Goal: Consume media (video, audio): Consume media (video, audio)

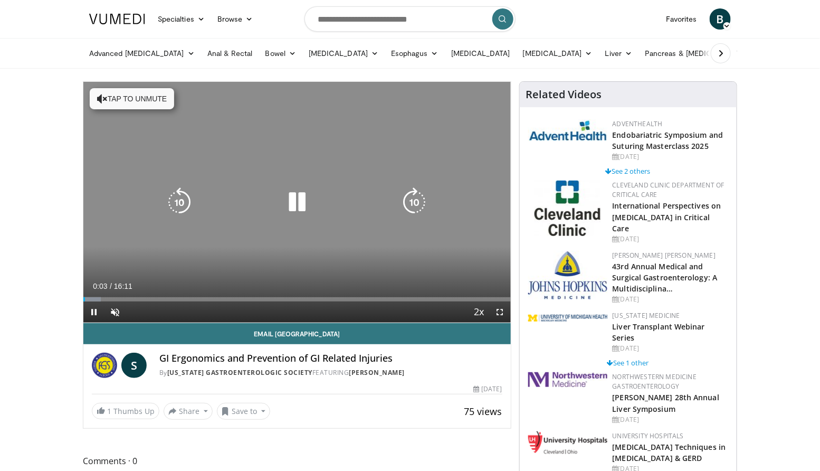
click at [295, 192] on icon "Video Player" at bounding box center [297, 202] width 30 height 30
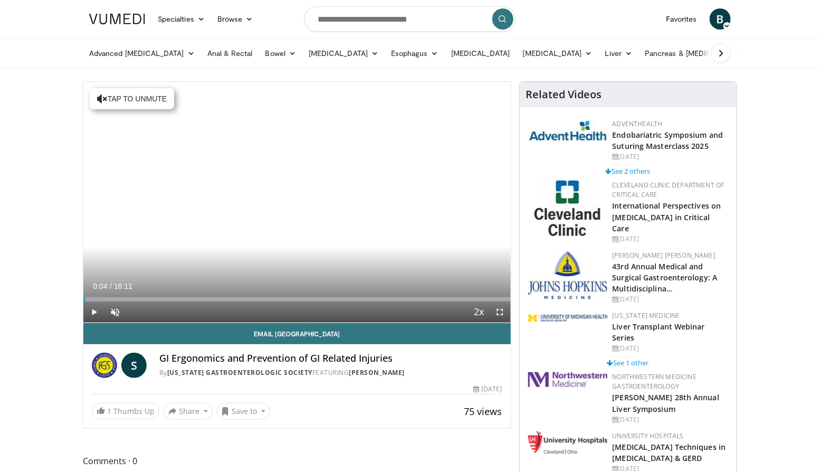
click at [710, 17] on span "B" at bounding box center [720, 18] width 21 height 21
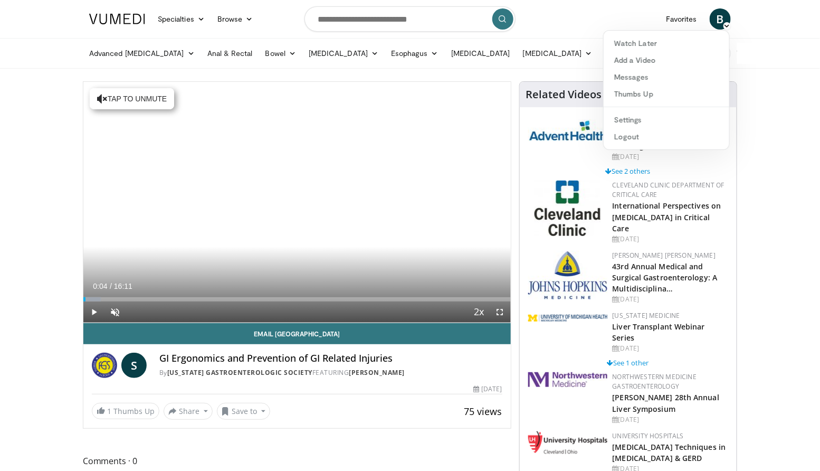
click at [717, 23] on span "B" at bounding box center [720, 18] width 21 height 21
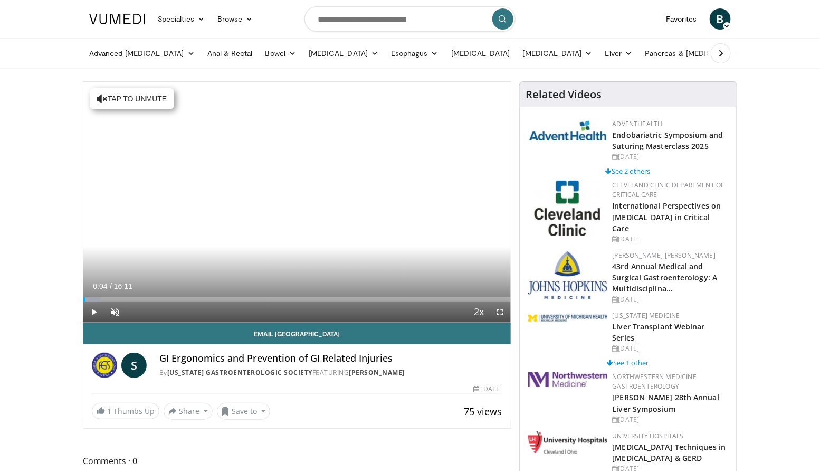
click at [717, 23] on span "B" at bounding box center [720, 18] width 21 height 21
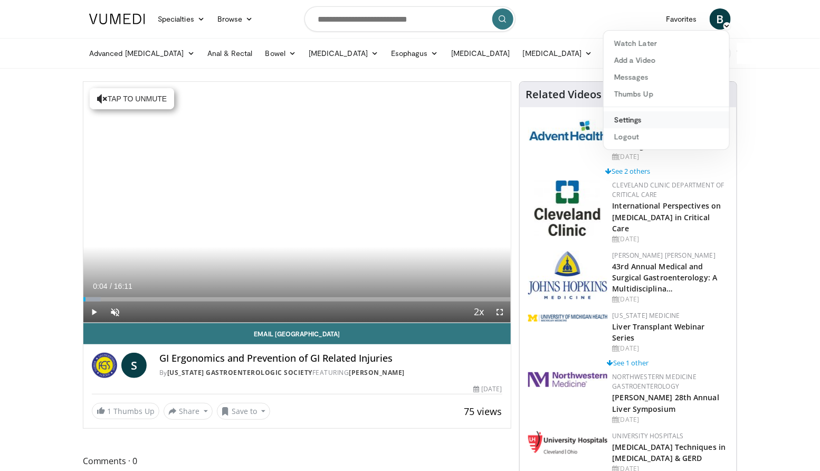
click at [657, 116] on link "Settings" at bounding box center [667, 119] width 126 height 17
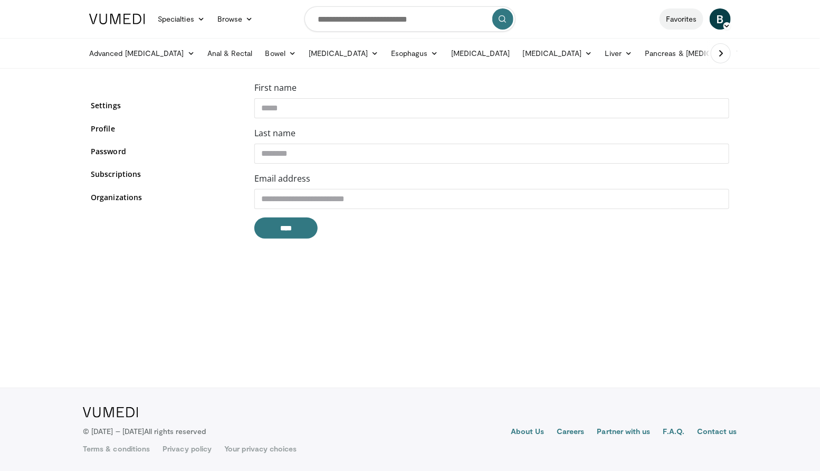
click at [693, 23] on link "Favorites" at bounding box center [681, 18] width 44 height 21
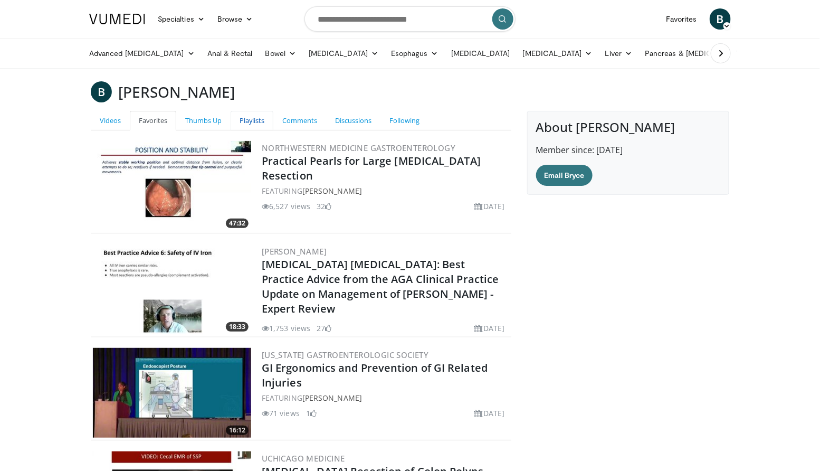
click at [259, 123] on link "Playlists" at bounding box center [252, 121] width 43 height 20
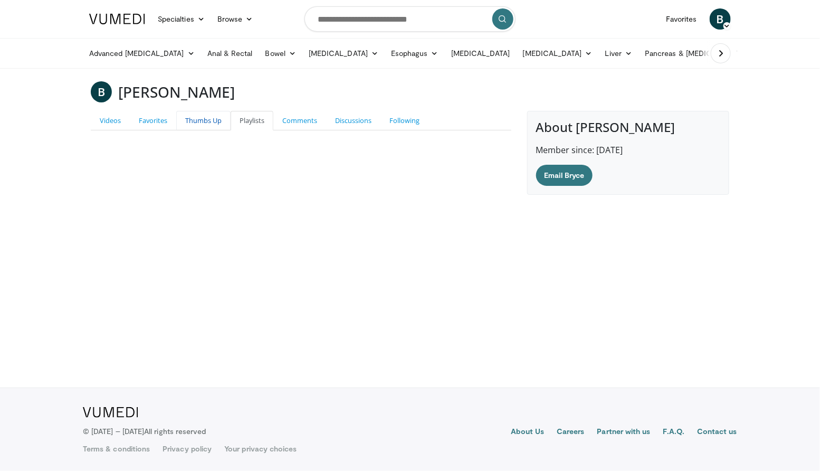
click at [216, 128] on link "Thumbs Up" at bounding box center [203, 121] width 54 height 20
click at [165, 125] on link "Favorites" at bounding box center [153, 121] width 46 height 20
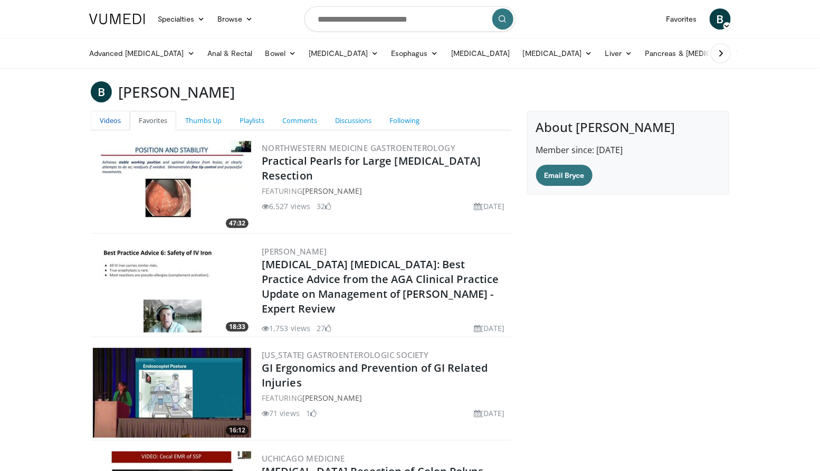
click at [122, 126] on link "Videos" at bounding box center [110, 121] width 39 height 20
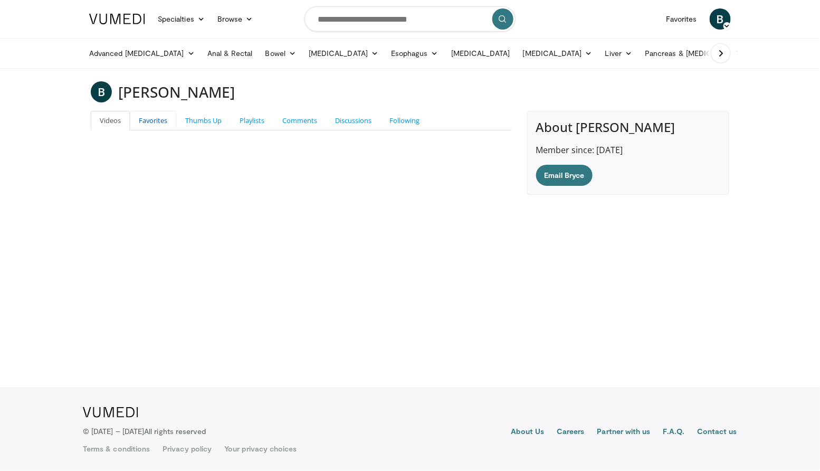
click at [151, 129] on link "Favorites" at bounding box center [153, 121] width 46 height 20
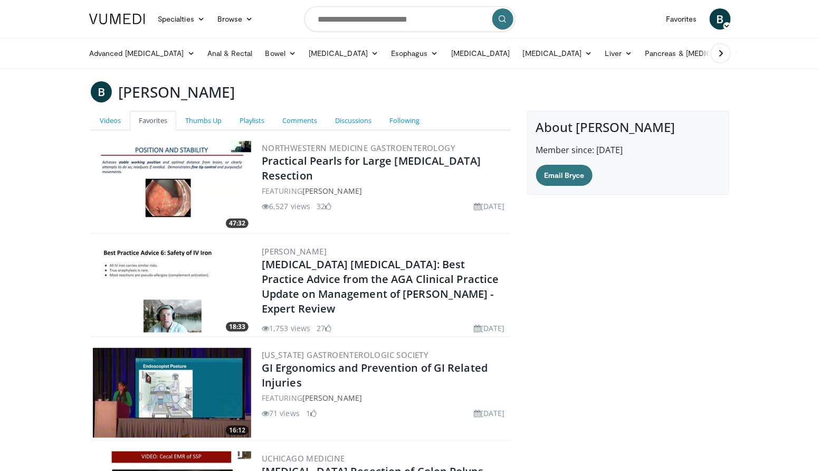
click at [726, 18] on span "B" at bounding box center [720, 18] width 21 height 21
click at [630, 133] on link "Logout" at bounding box center [667, 136] width 126 height 17
